Goal: Complete application form

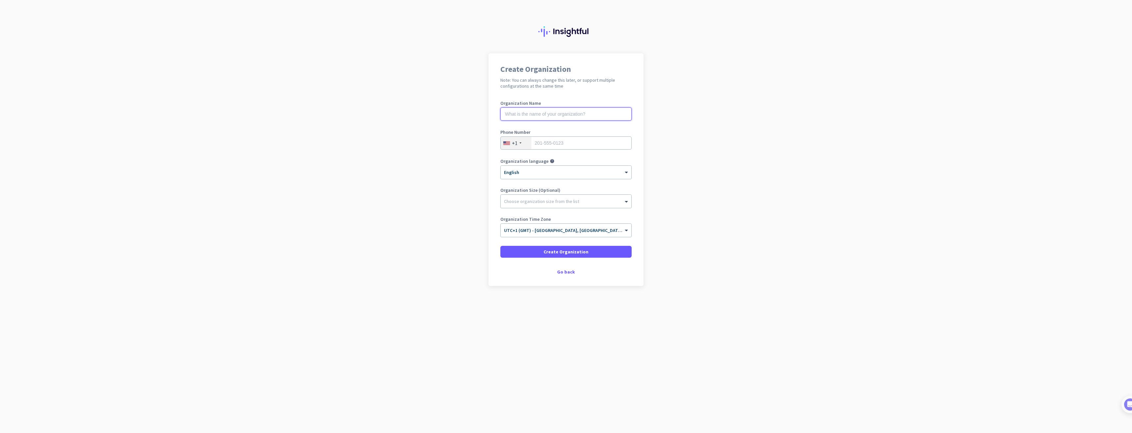
click at [529, 112] on input "text" at bounding box center [565, 114] width 131 height 13
click at [552, 115] on input "text" at bounding box center [565, 114] width 131 height 13
type input "Kintec"
click at [546, 201] on div at bounding box center [566, 200] width 131 height 7
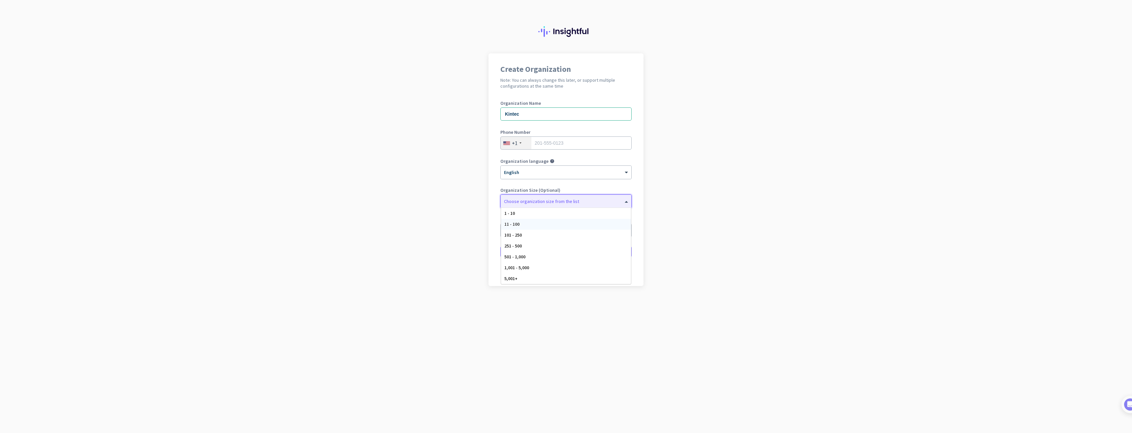
click at [536, 227] on div "11 - 100" at bounding box center [566, 224] width 130 height 11
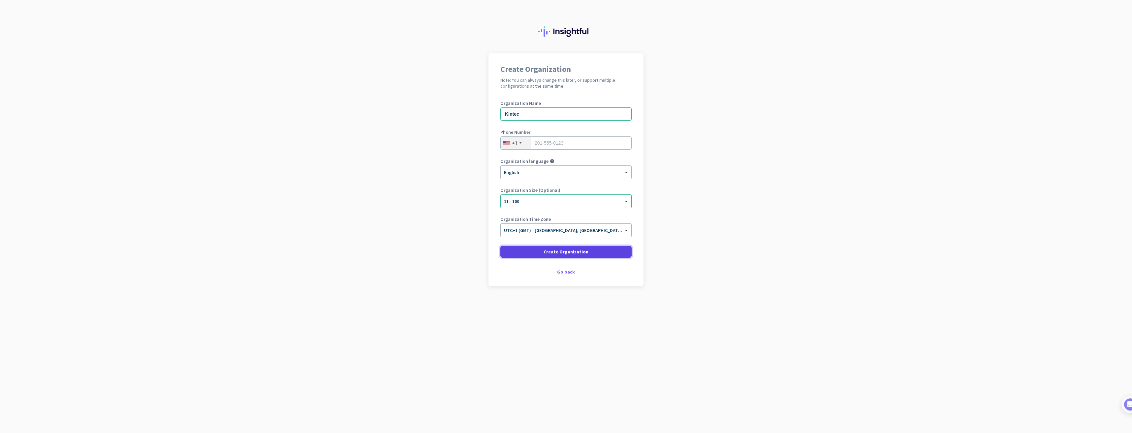
click at [569, 253] on span "Create Organization" at bounding box center [566, 252] width 45 height 7
click at [555, 144] on input "tel" at bounding box center [565, 143] width 131 height 13
click at [520, 143] on div at bounding box center [521, 143] width 2 height 1
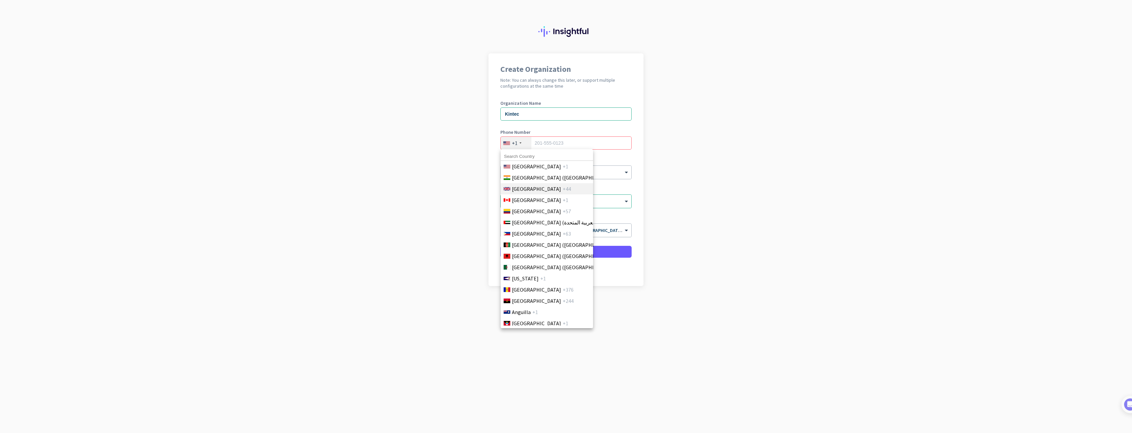
click at [541, 188] on span "[GEOGRAPHIC_DATA]" at bounding box center [536, 189] width 49 height 8
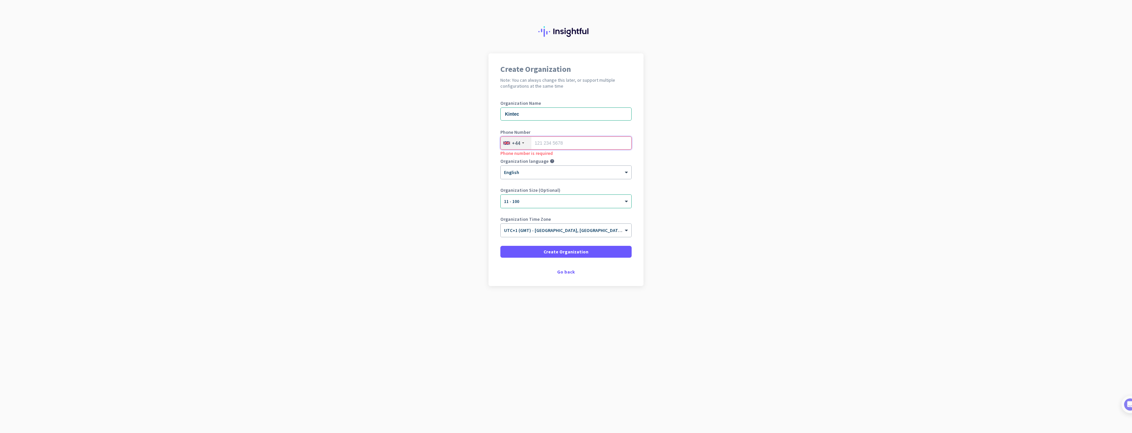
click at [543, 142] on input "tel" at bounding box center [565, 143] width 131 height 13
type input "7"
type input "1618751350"
click at [562, 249] on span "Create Organization" at bounding box center [566, 252] width 45 height 7
